Goal: Task Accomplishment & Management: Manage account settings

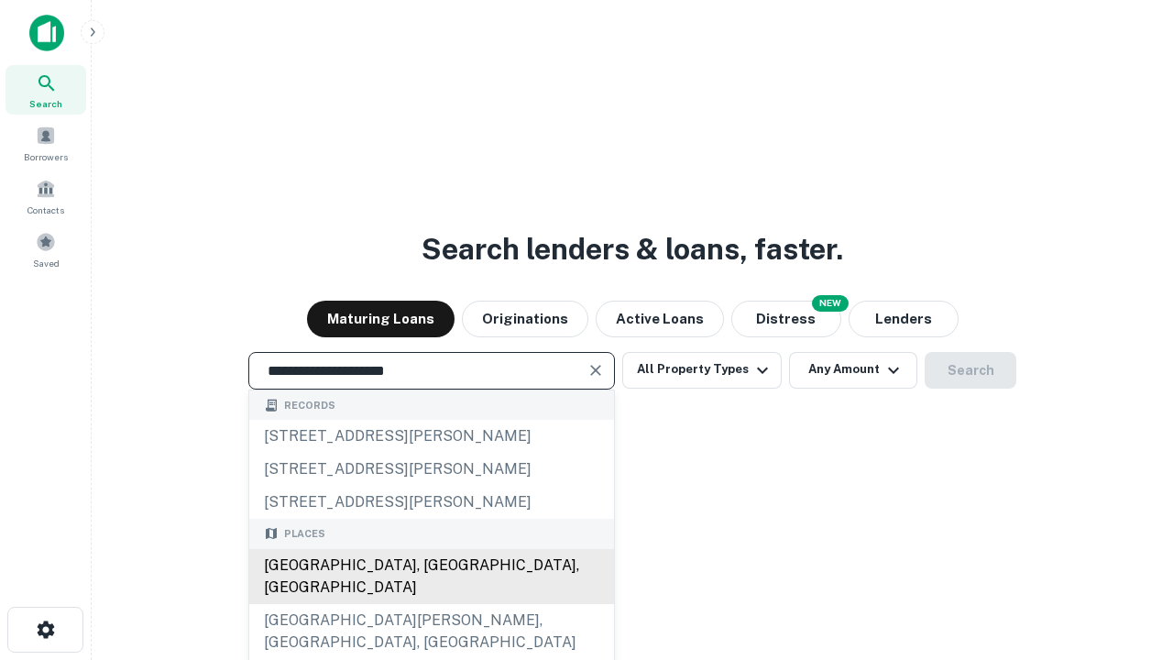
click at [431, 604] on div "Santa Monica, CA, USA" at bounding box center [431, 576] width 365 height 55
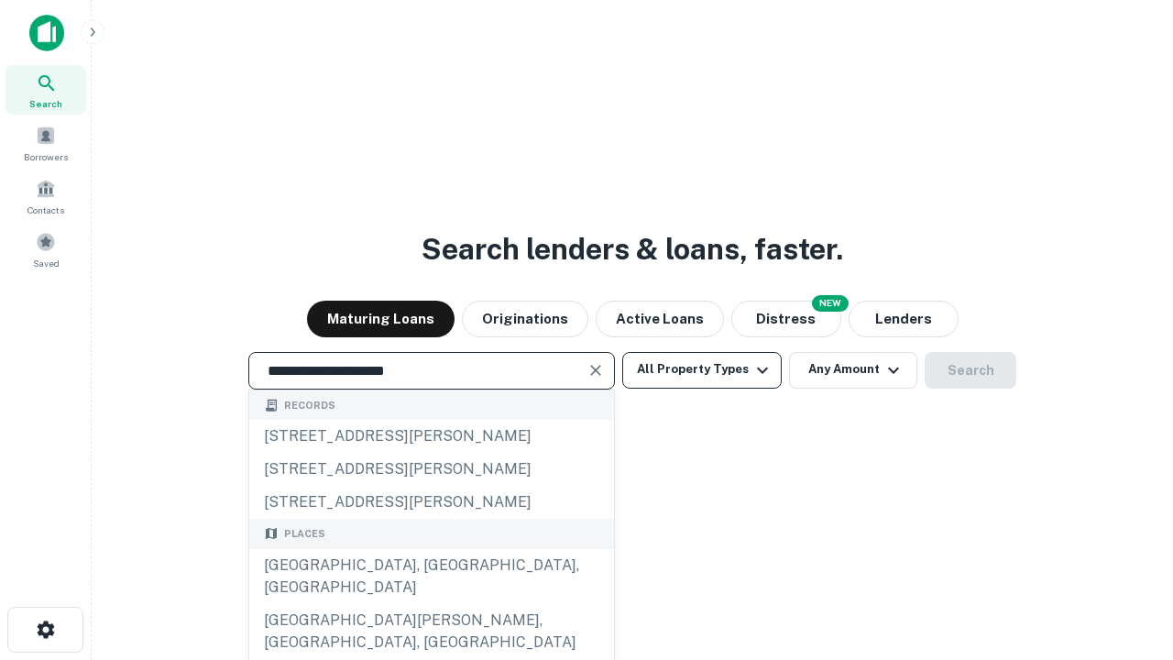
click at [702, 369] on button "All Property Types" at bounding box center [701, 370] width 159 height 37
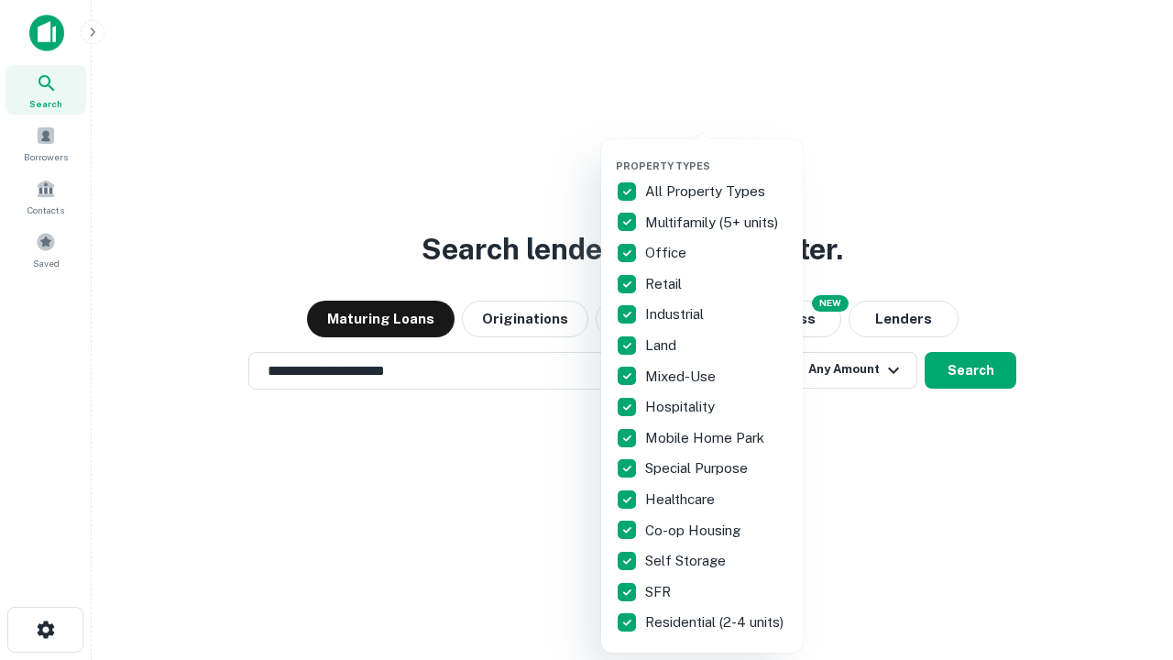
type input "**********"
click at [717, 154] on button "button" at bounding box center [717, 154] width 202 height 1
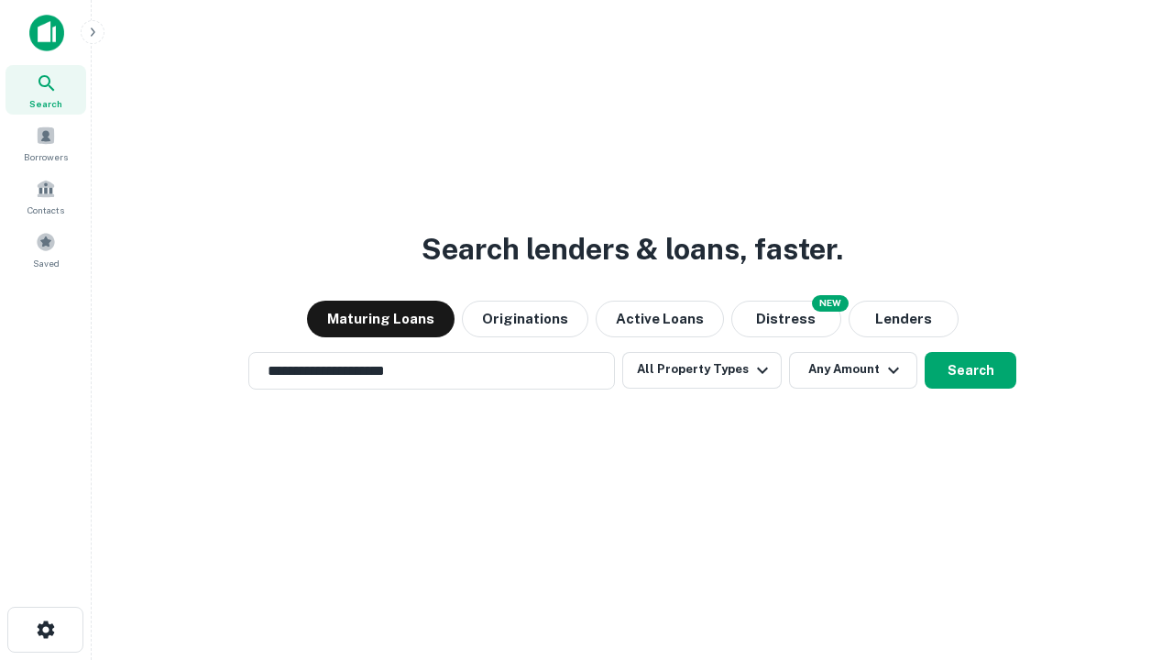
scroll to position [11, 221]
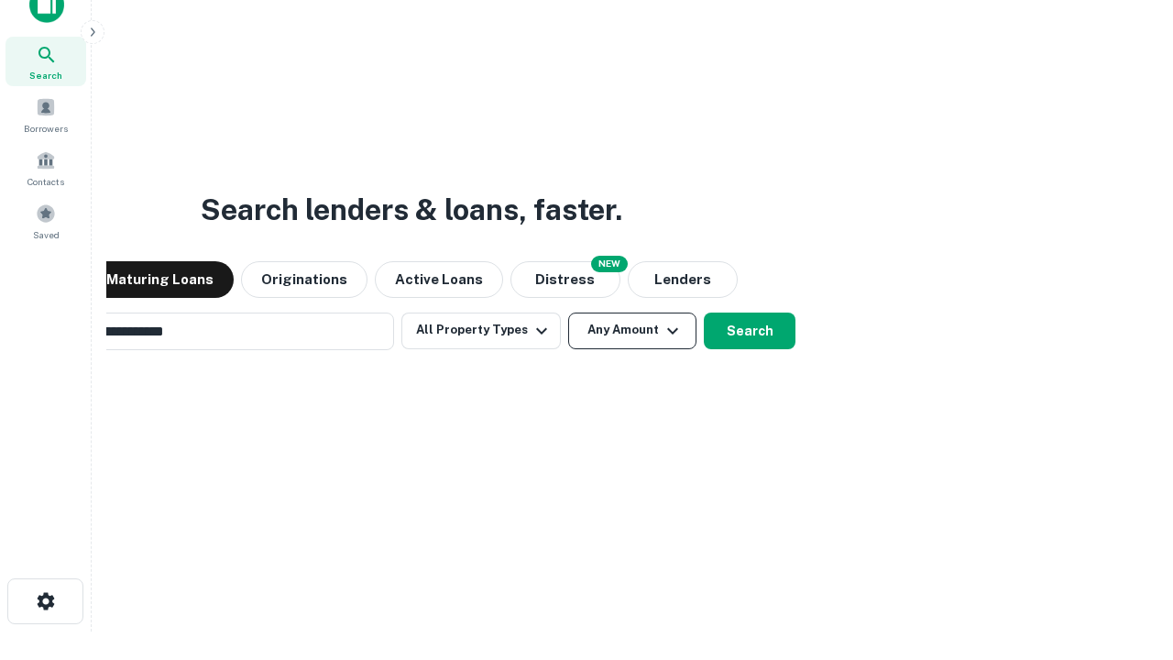
click at [568, 312] on button "Any Amount" at bounding box center [632, 330] width 128 height 37
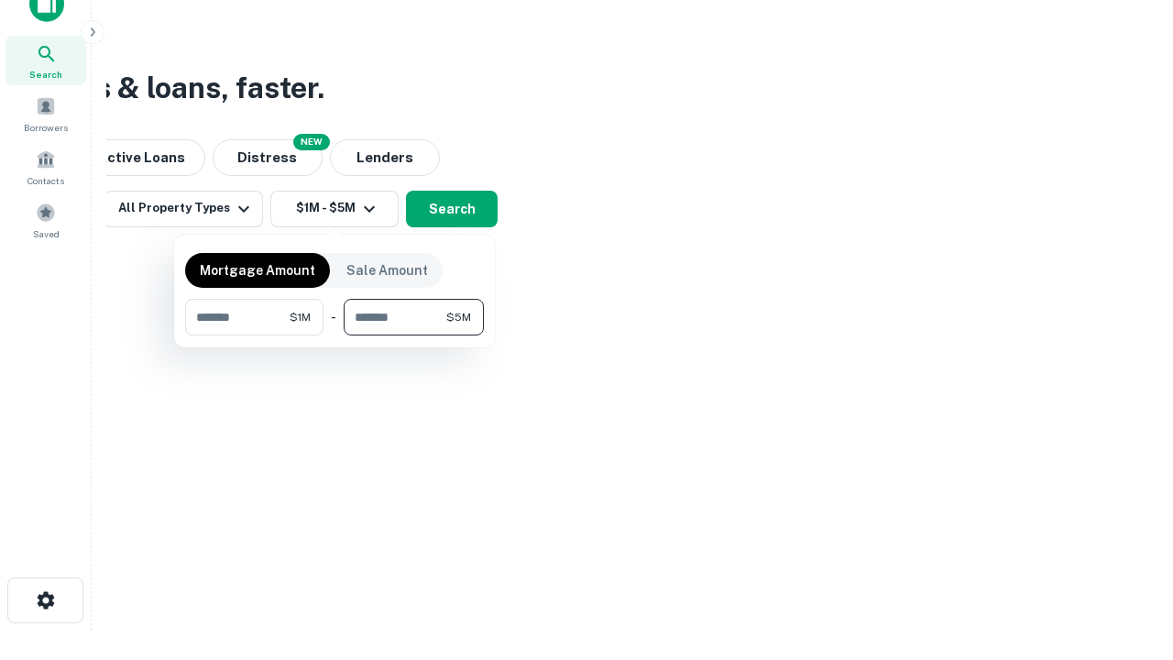
type input "*******"
click at [334, 335] on button "button" at bounding box center [334, 335] width 299 height 1
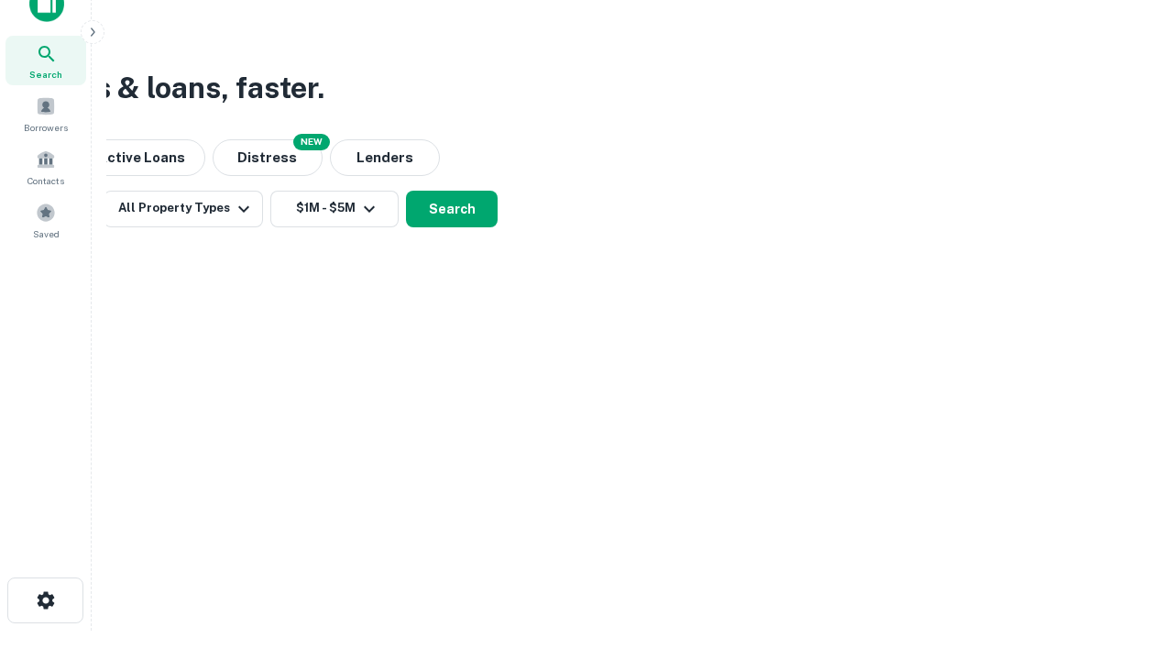
scroll to position [11, 338]
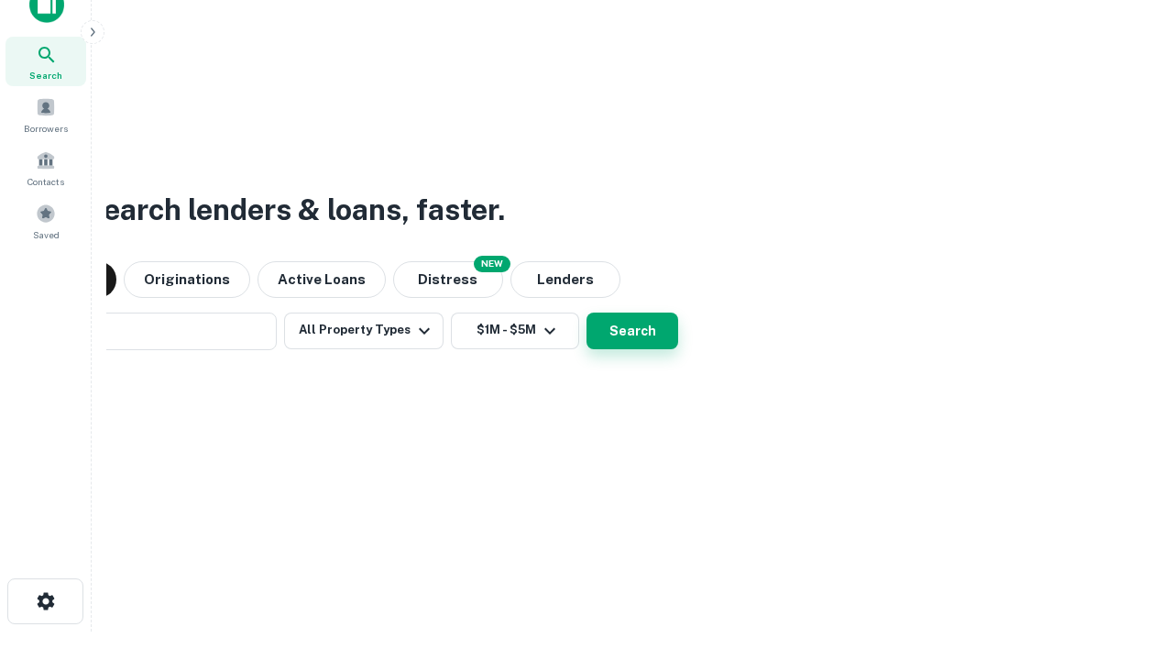
click at [586, 312] on button "Search" at bounding box center [632, 330] width 92 height 37
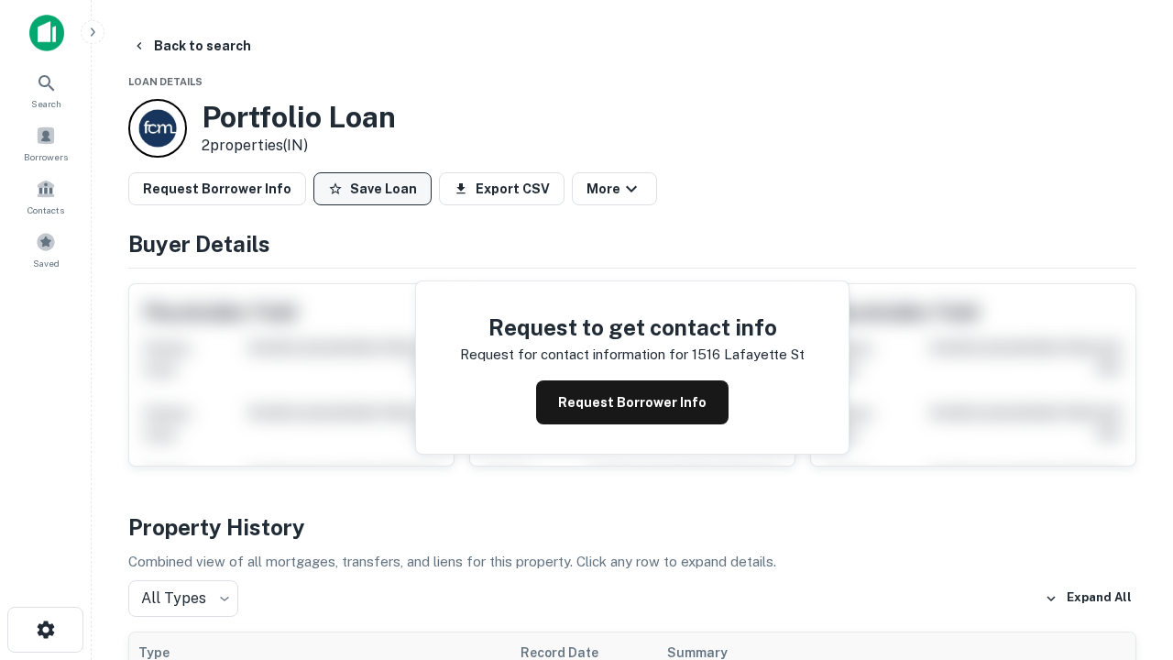
click at [372, 189] on button "Save Loan" at bounding box center [372, 188] width 118 height 33
click at [377, 189] on button "Loan Saved" at bounding box center [376, 188] width 126 height 33
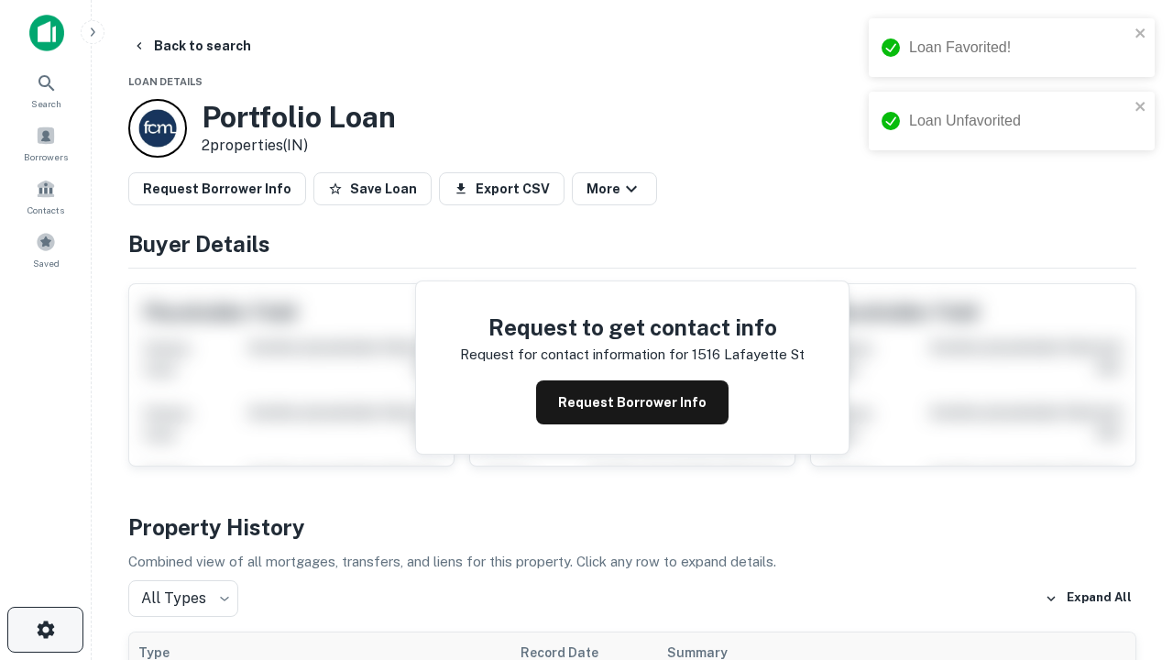
click at [45, 630] on icon "button" at bounding box center [46, 630] width 22 height 22
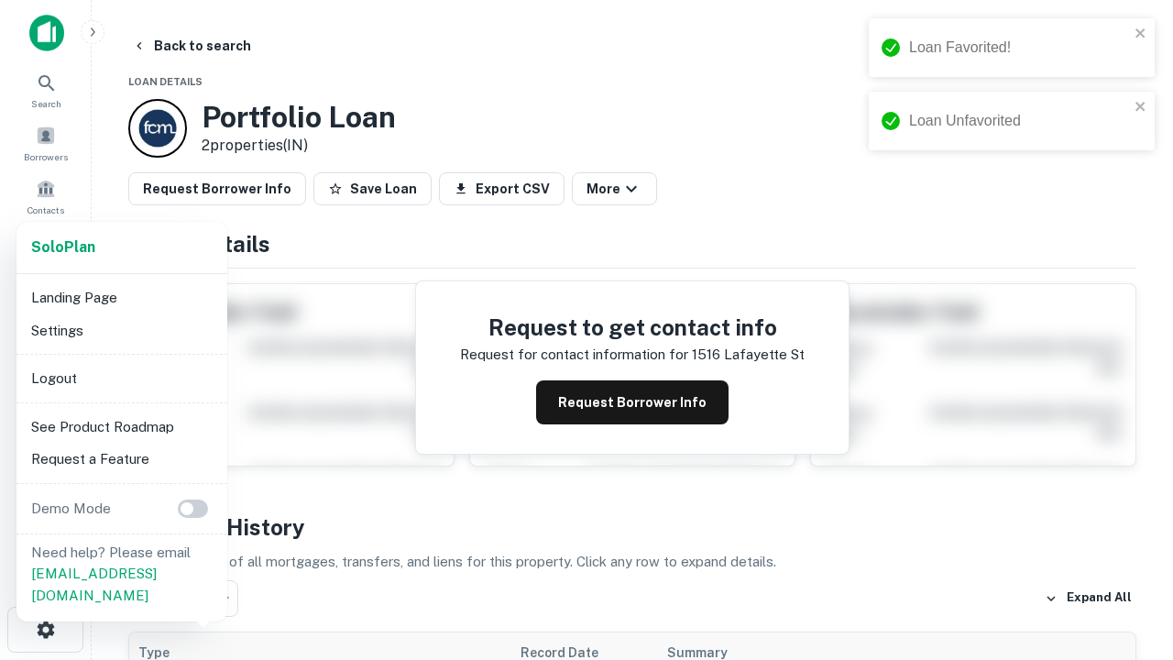
click at [121, 378] on li "Logout" at bounding box center [122, 378] width 196 height 33
